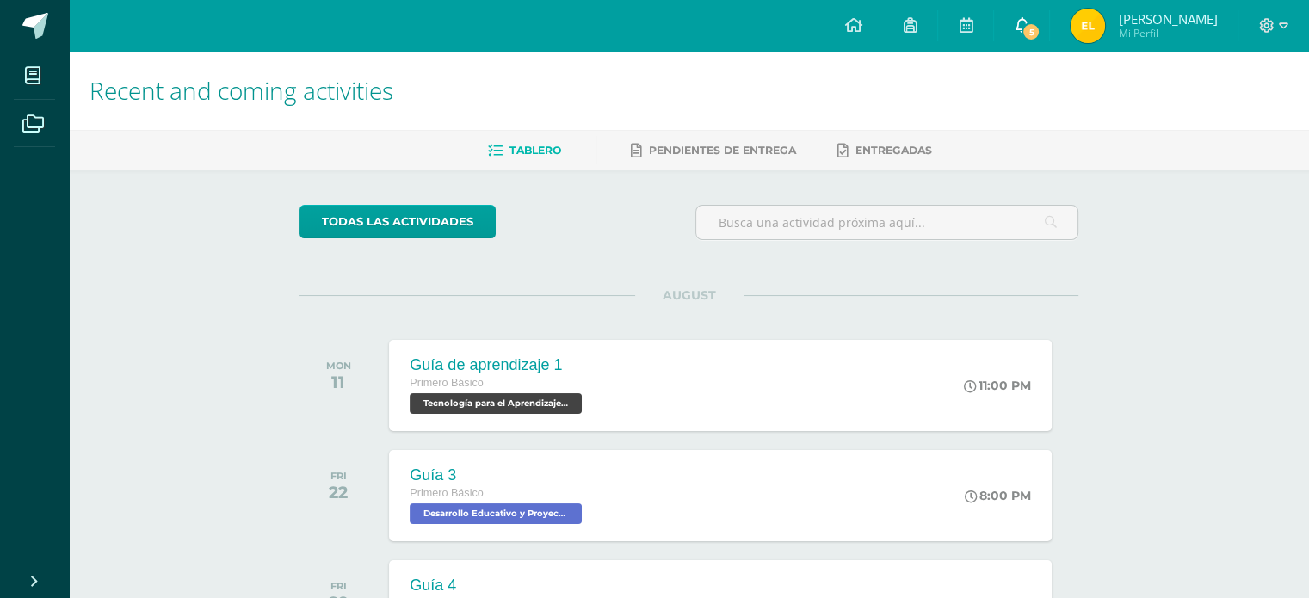
click at [1028, 20] on icon at bounding box center [1021, 24] width 14 height 15
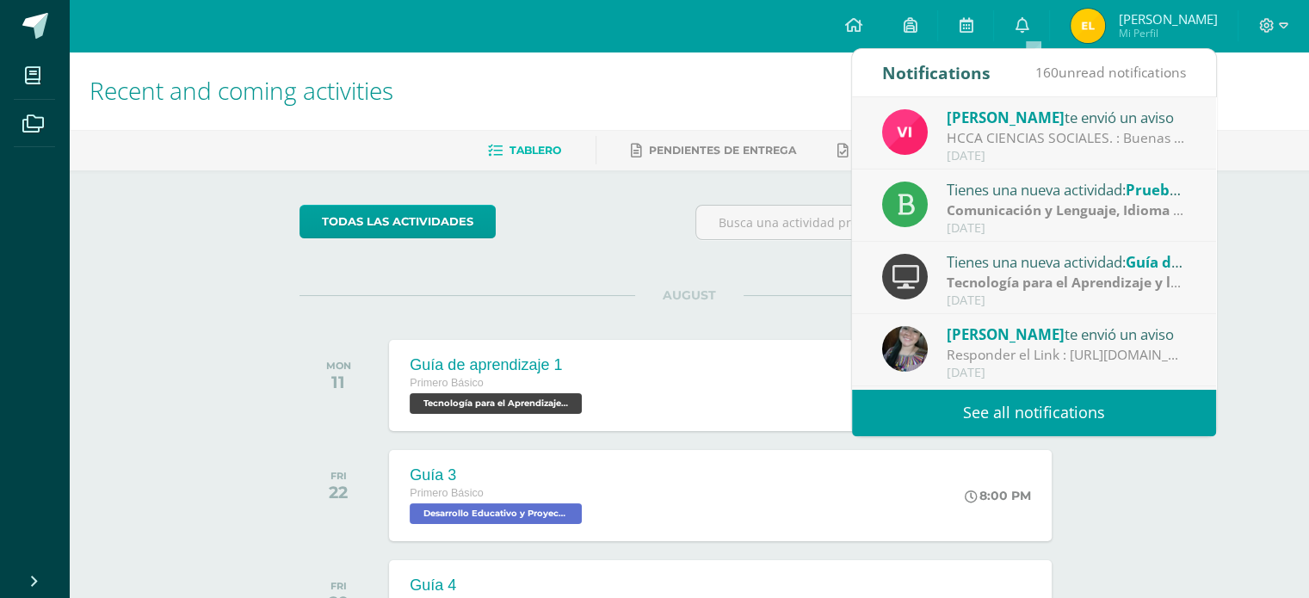
click at [1027, 250] on div "Tienes una nueva actividad: Guía de aprendizaje 1" at bounding box center [1065, 261] width 239 height 22
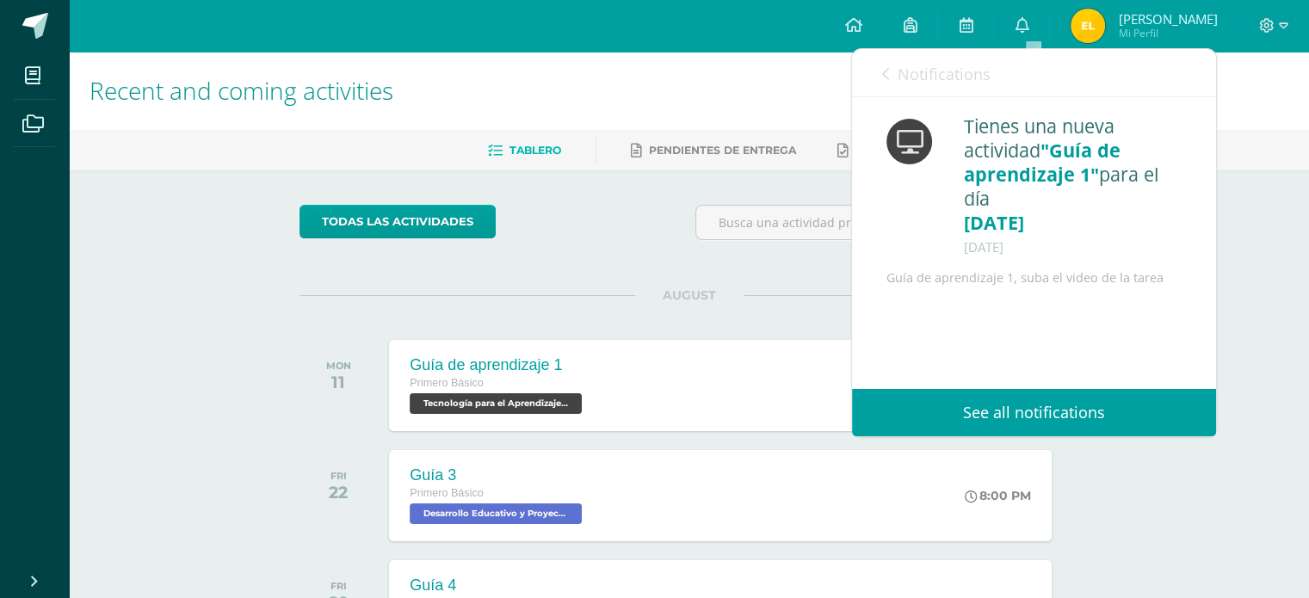
click at [905, 139] on icon at bounding box center [909, 142] width 27 height 24
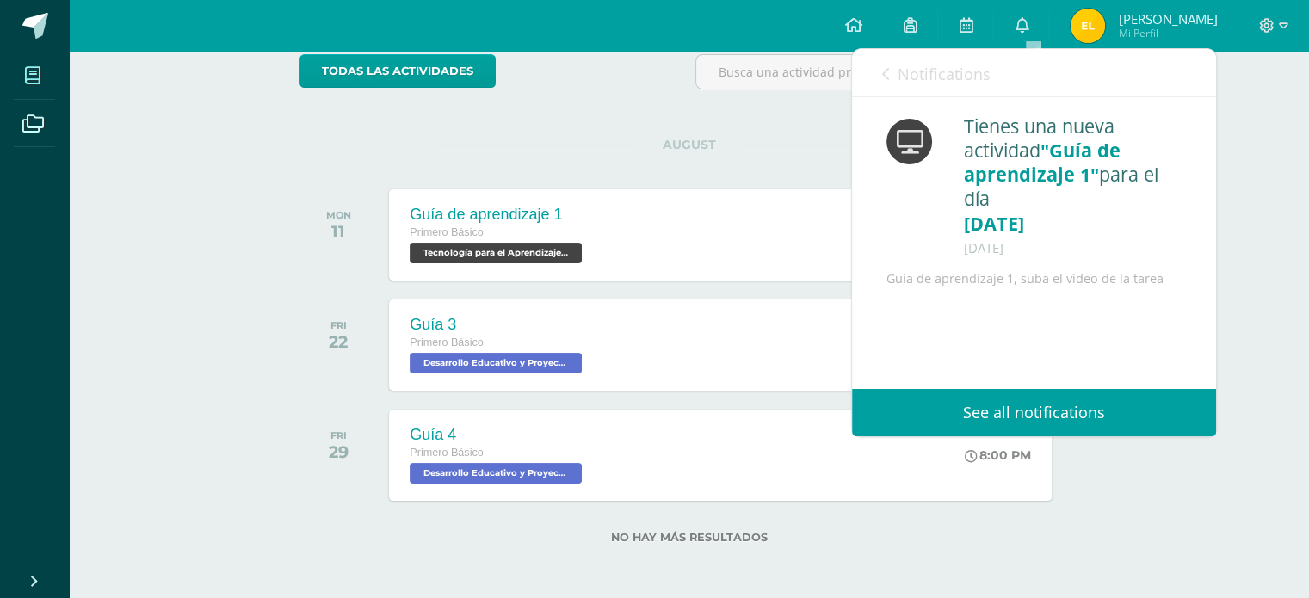
click at [28, 81] on icon at bounding box center [32, 75] width 15 height 17
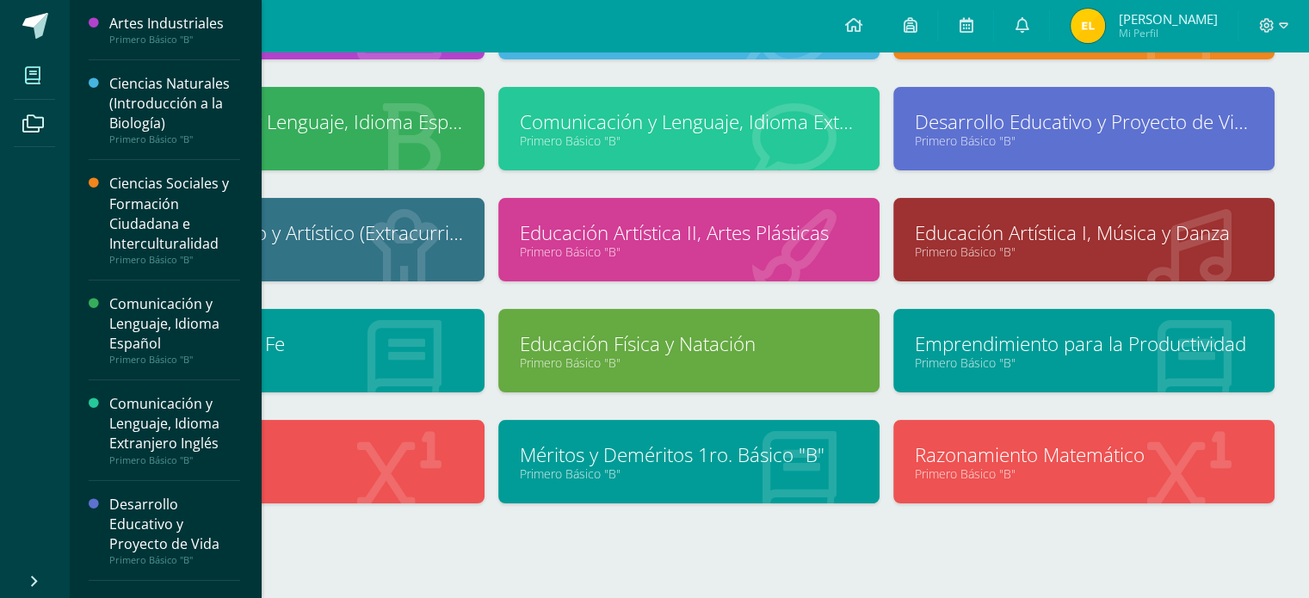
scroll to position [228, 0]
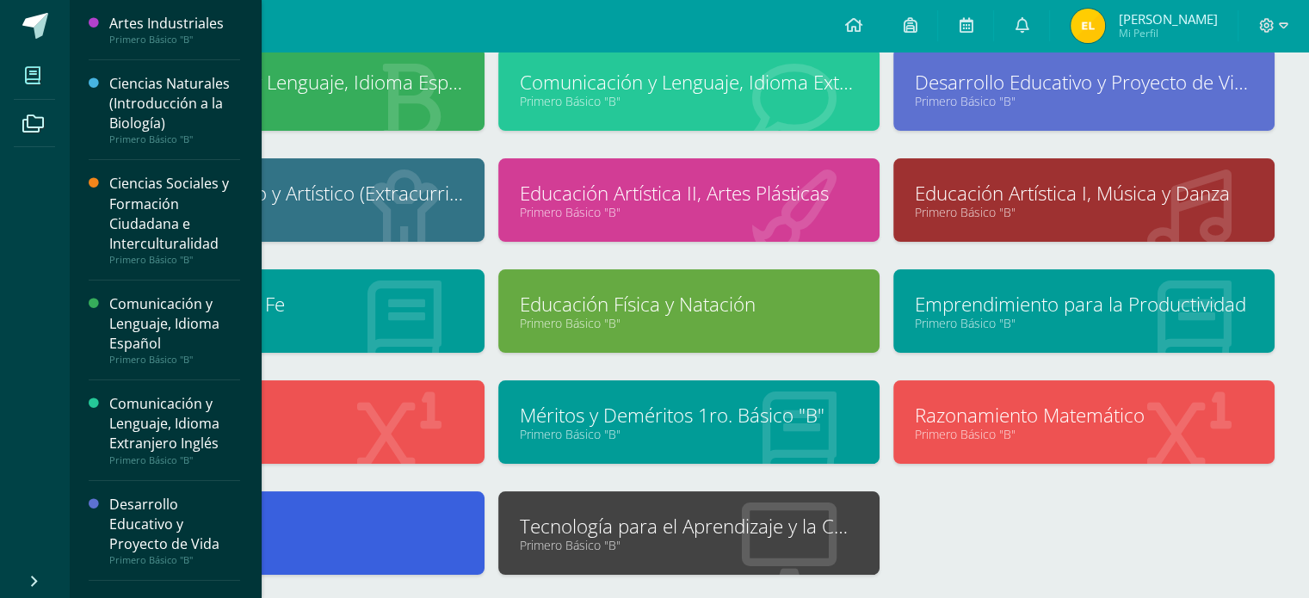
click at [776, 533] on link "Tecnología para el Aprendizaje y la Comunicación (Informática)" at bounding box center [689, 526] width 338 height 27
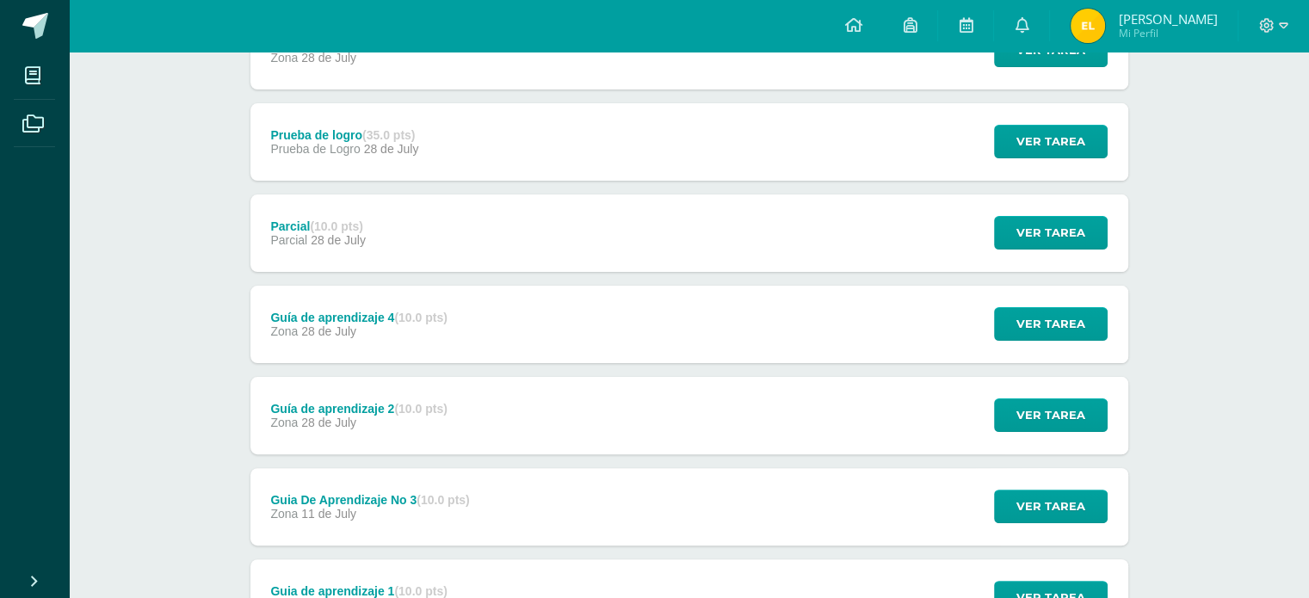
scroll to position [361, 0]
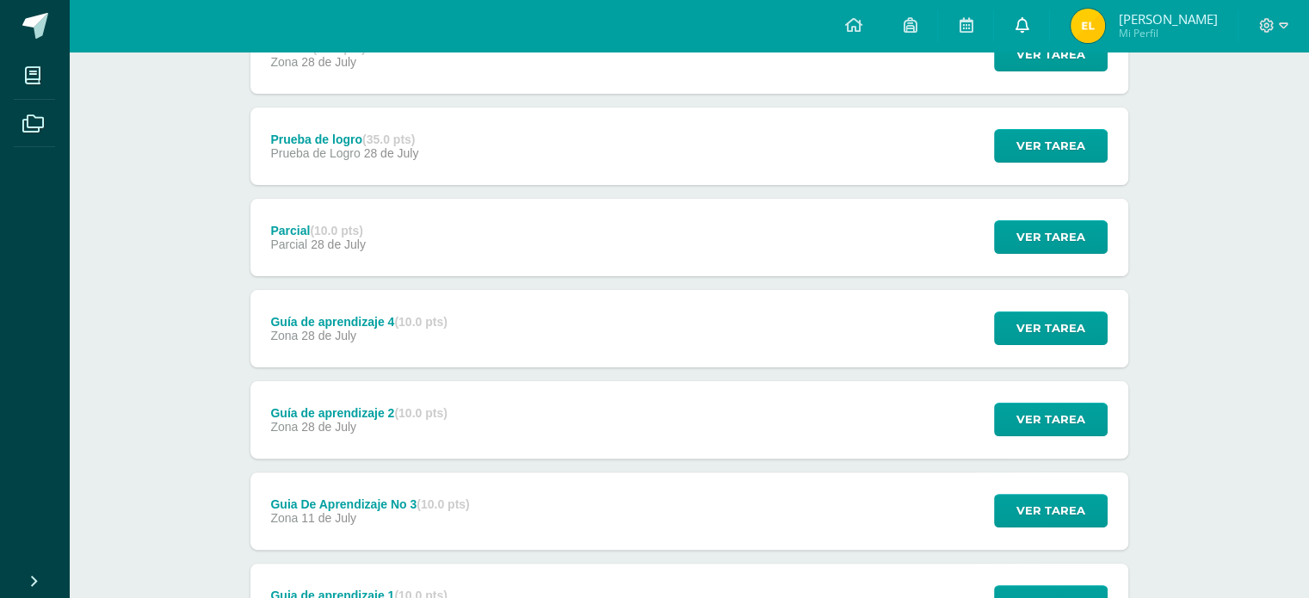
click at [1028, 23] on icon at bounding box center [1021, 24] width 14 height 15
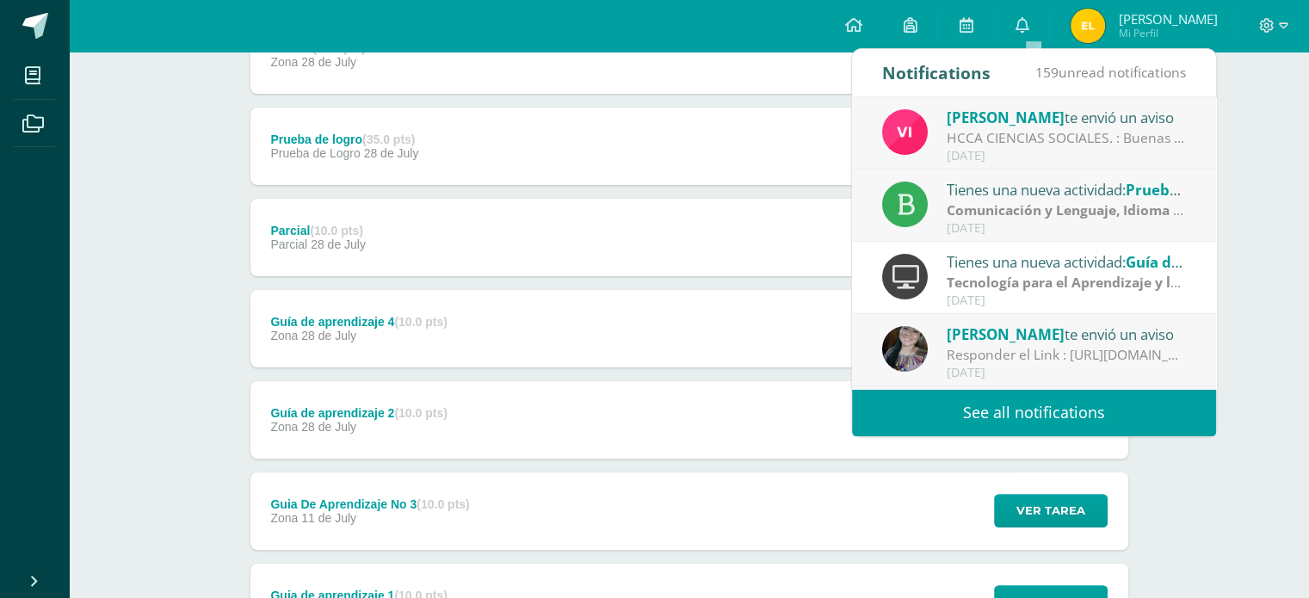
click at [1129, 277] on strong "Tecnología para el Aprendizaje y la Comunicación (Informática)" at bounding box center [1156, 282] width 420 height 19
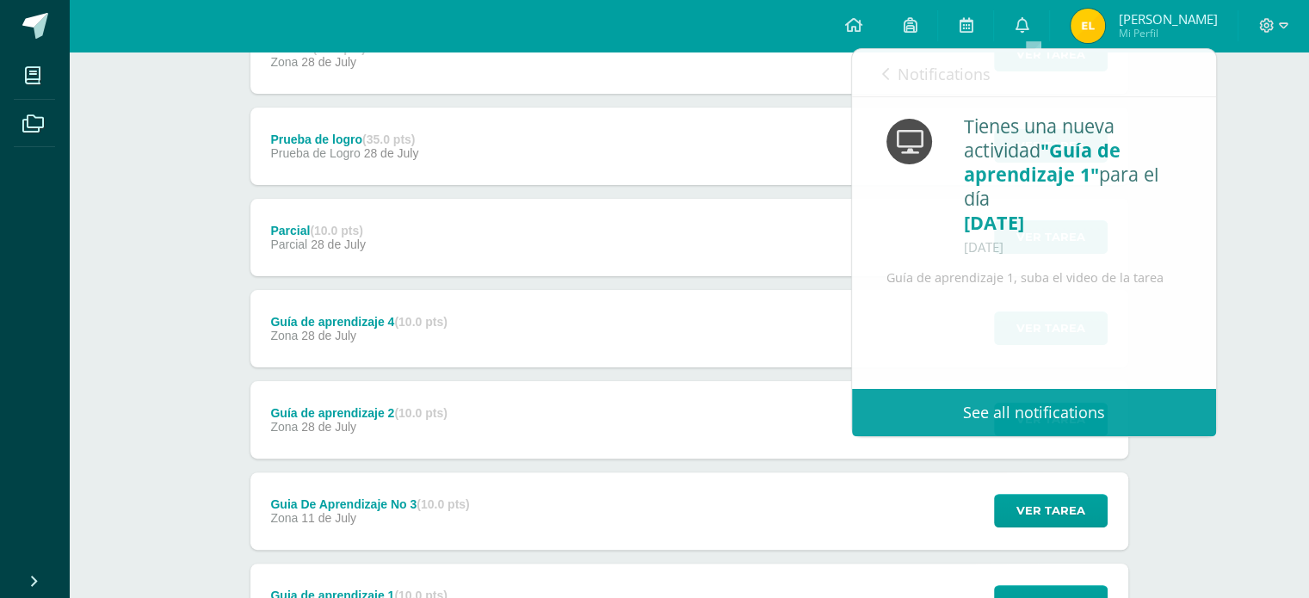
click at [1229, 251] on div "Tecnología para el Aprendizaje y la Comunicación (Informática) Primero Básico "…" at bounding box center [689, 222] width 1240 height 1065
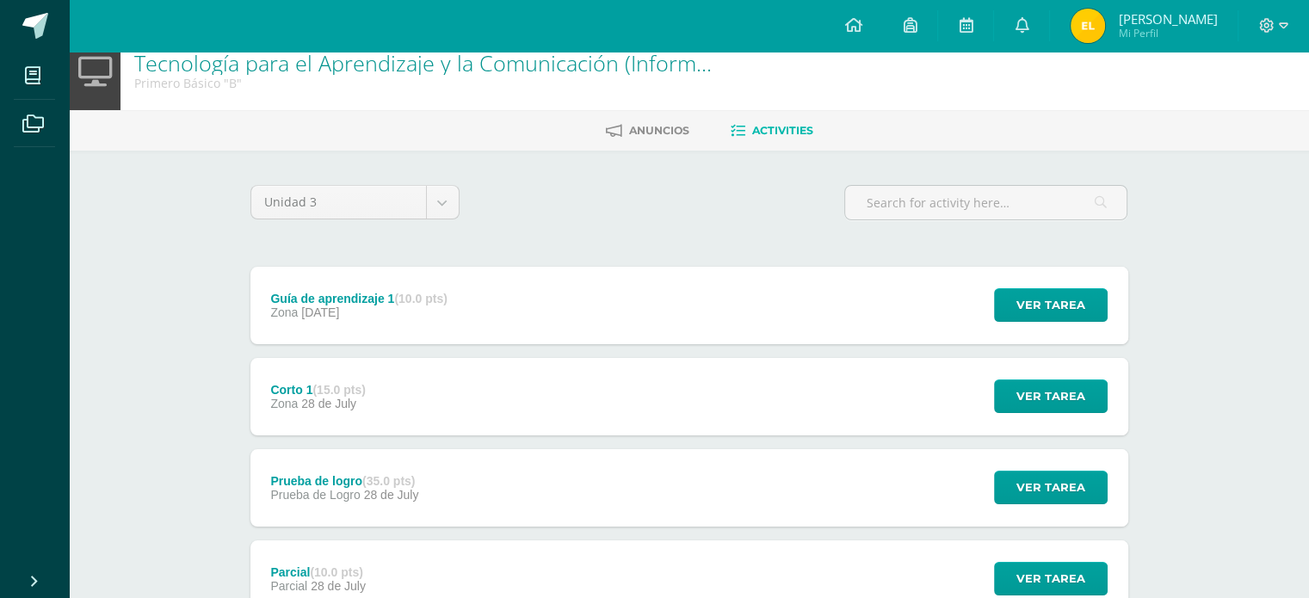
scroll to position [15, 0]
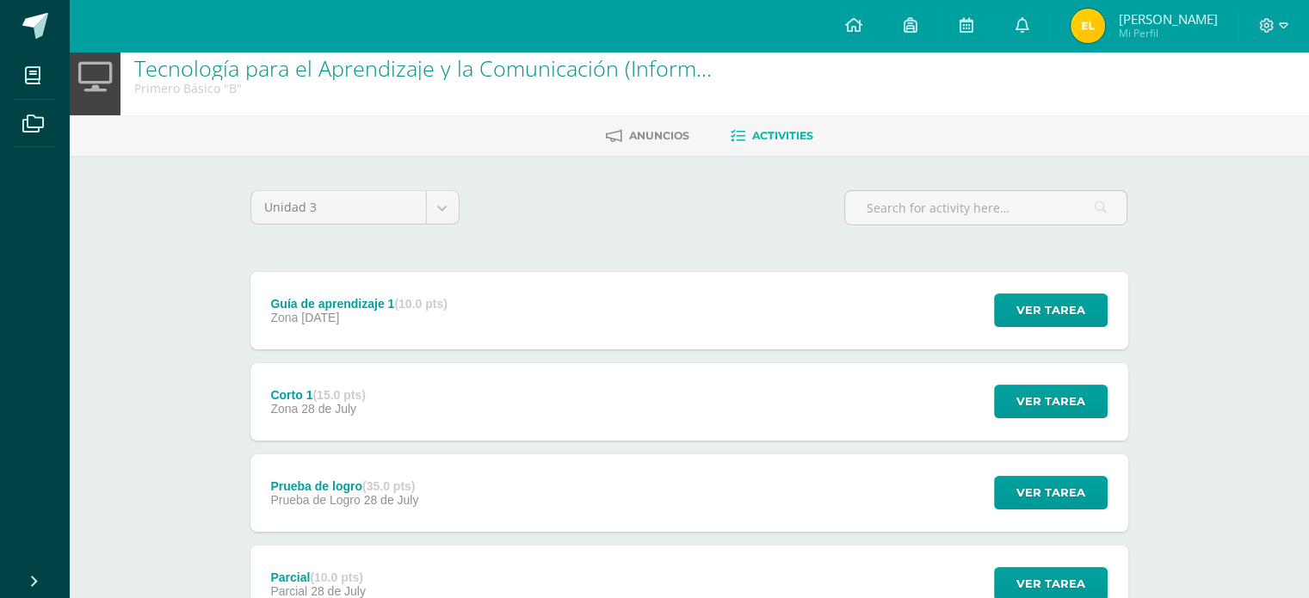
click at [444, 305] on strong "(10.0 pts)" at bounding box center [420, 304] width 52 height 14
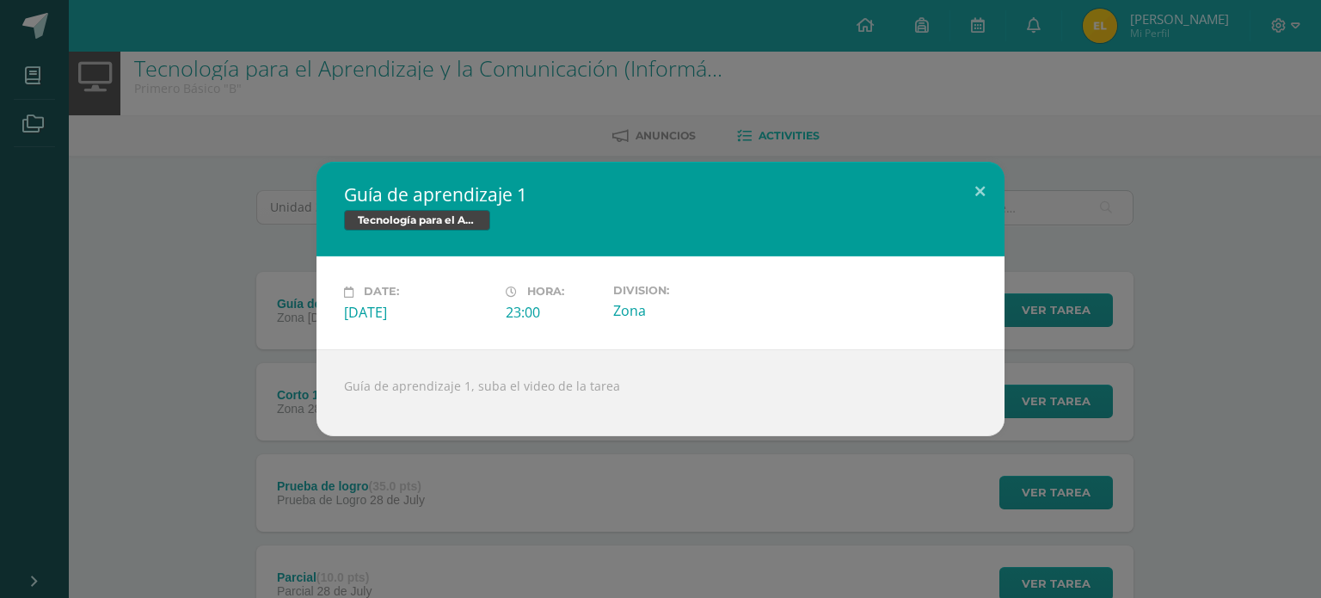
click at [431, 379] on div "Guía de aprendizaje 1, suba el video de la tarea" at bounding box center [661, 392] width 688 height 87
click at [991, 176] on button at bounding box center [980, 191] width 49 height 59
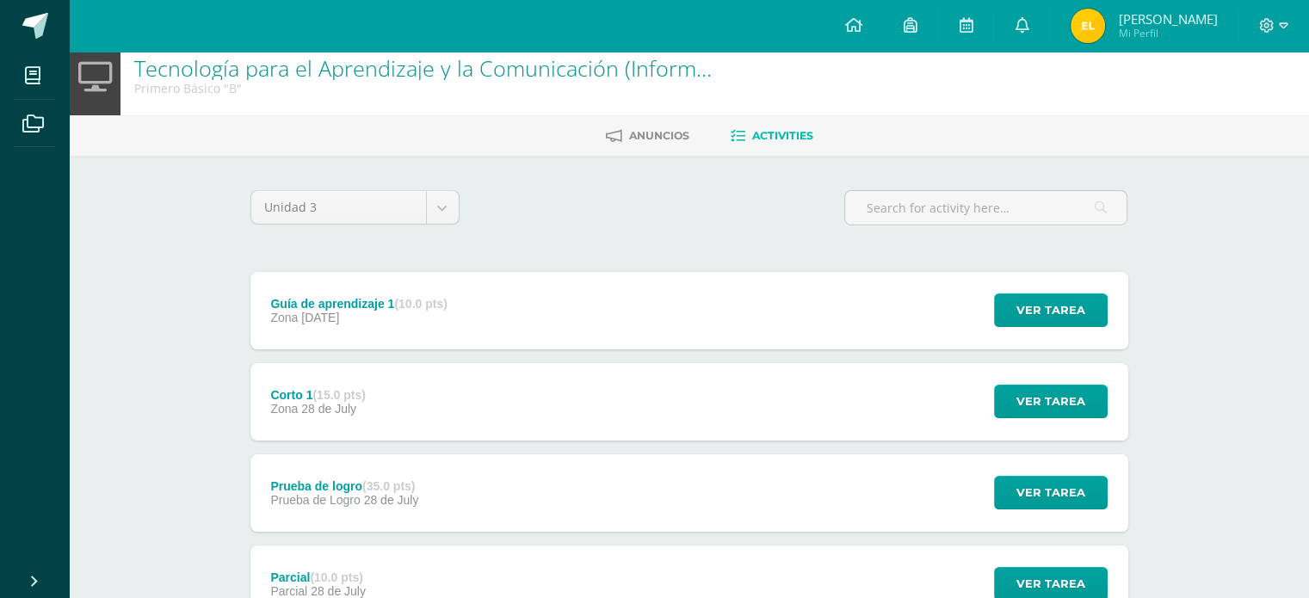
click at [338, 395] on strong "(15.0 pts)" at bounding box center [338, 395] width 52 height 14
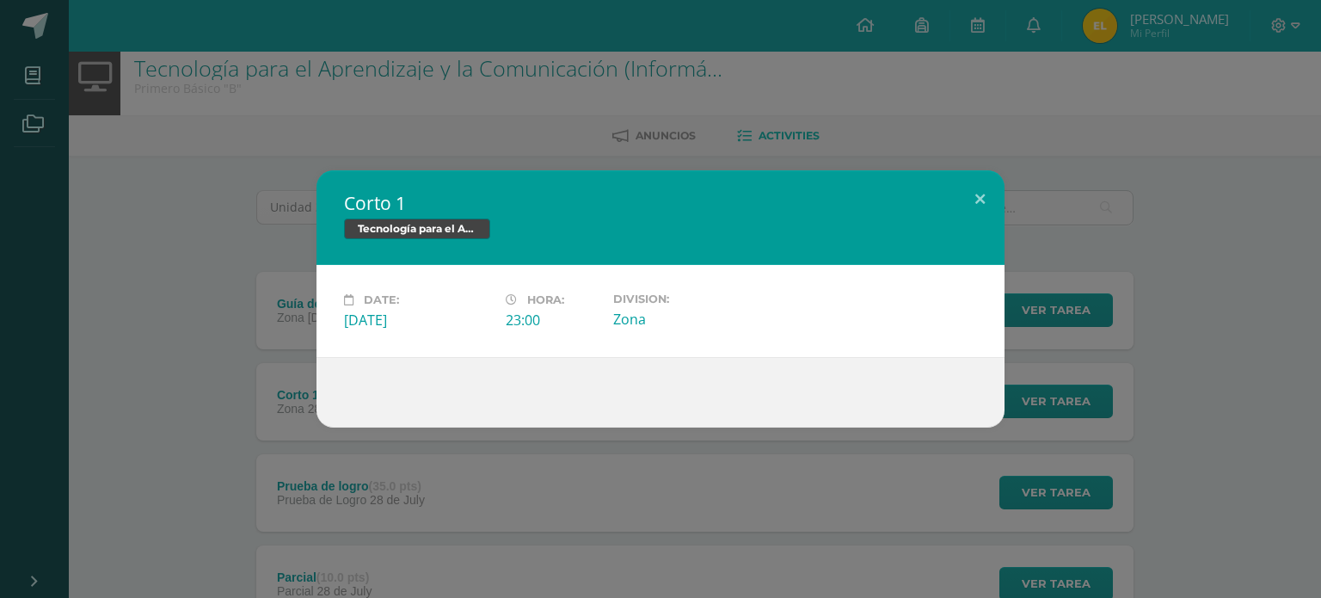
click at [203, 403] on div "Corto 1 Tecnología para el Aprendizaje y la Comunicación (Informática) Date: Mo…" at bounding box center [661, 298] width 1308 height 257
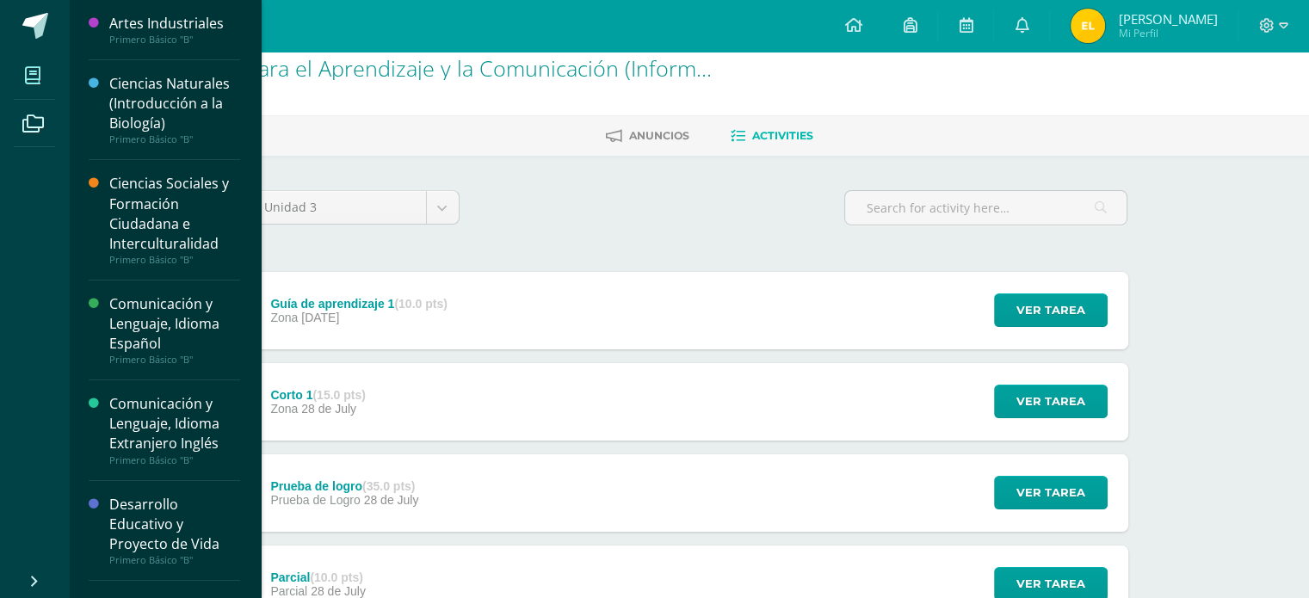
click at [41, 82] on span at bounding box center [33, 75] width 39 height 39
